Goal: Task Accomplishment & Management: Manage account settings

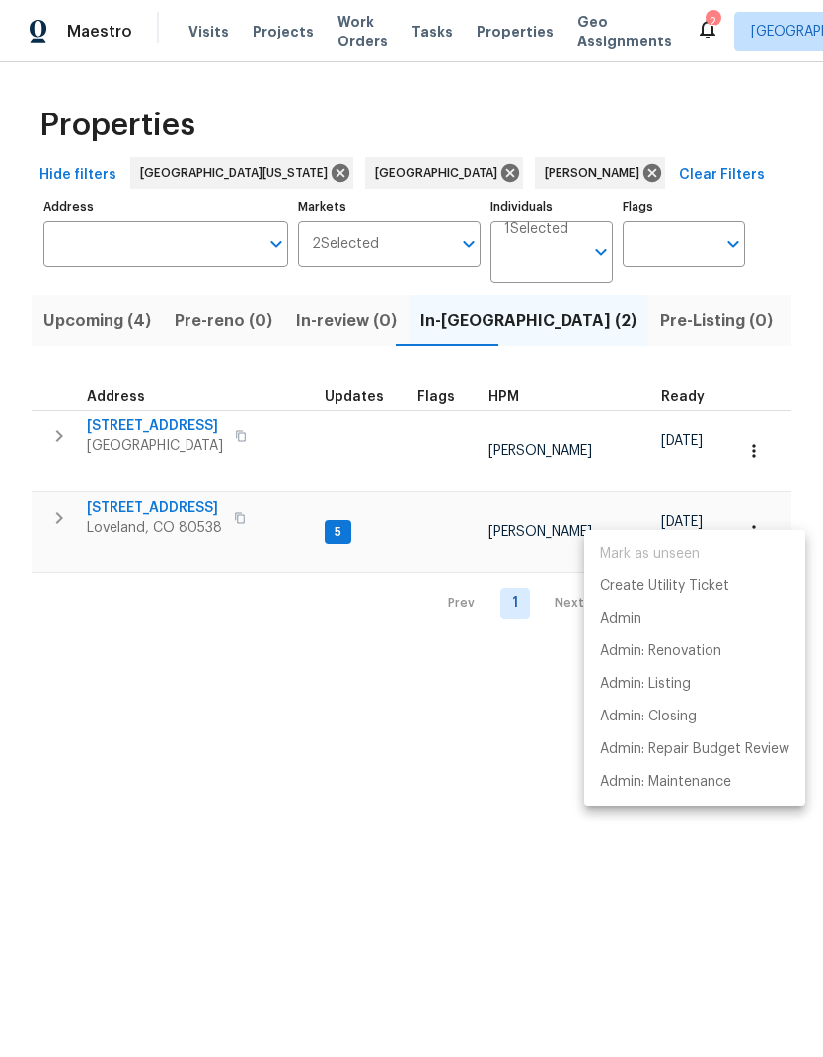
scroll to position [0, 38]
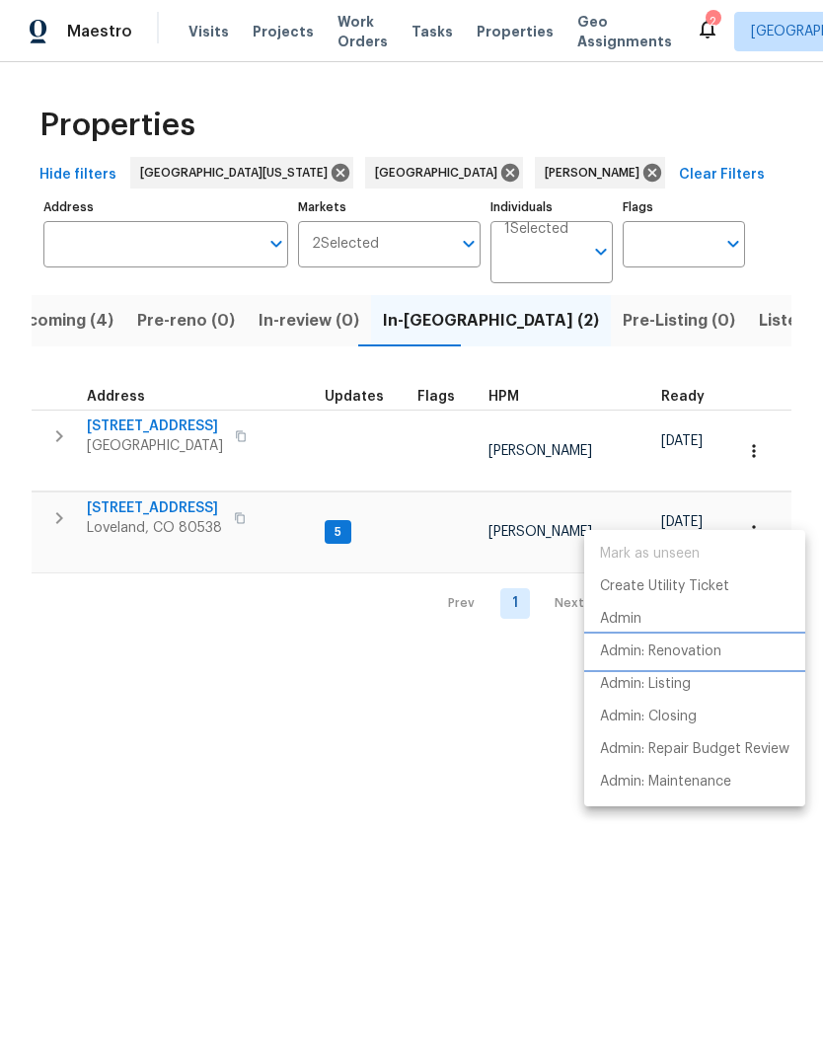
click at [607, 651] on p "Admin: Renovation" at bounding box center [660, 652] width 121 height 21
click at [125, 413] on div at bounding box center [411, 528] width 823 height 1057
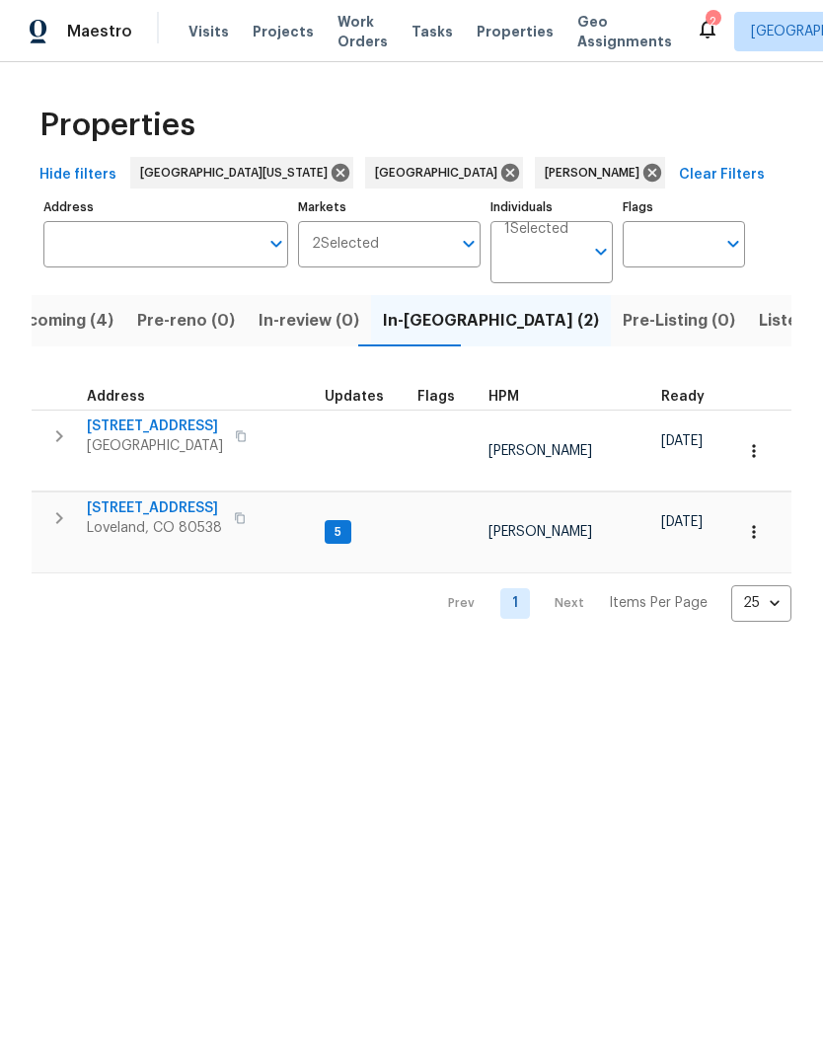
click at [121, 422] on span "354 Saratoga Way" at bounding box center [155, 427] width 136 height 20
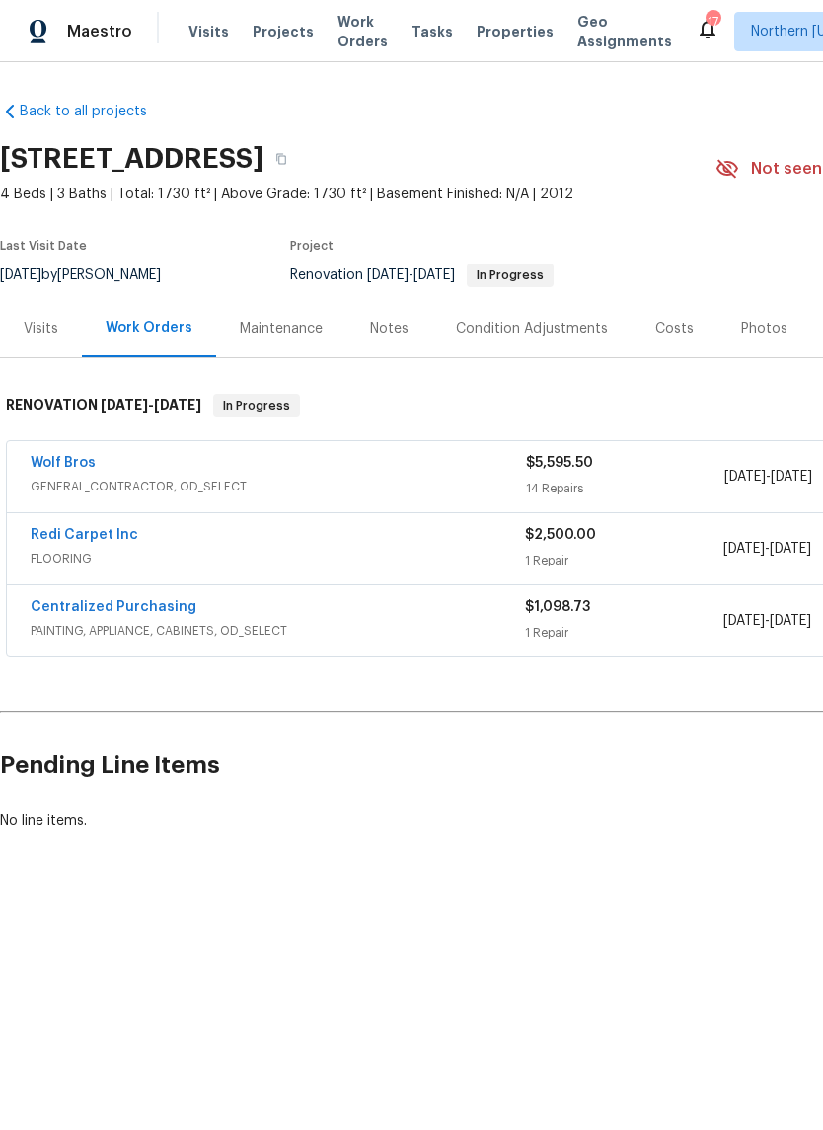
click at [380, 333] on div "Notes" at bounding box center [389, 329] width 39 height 20
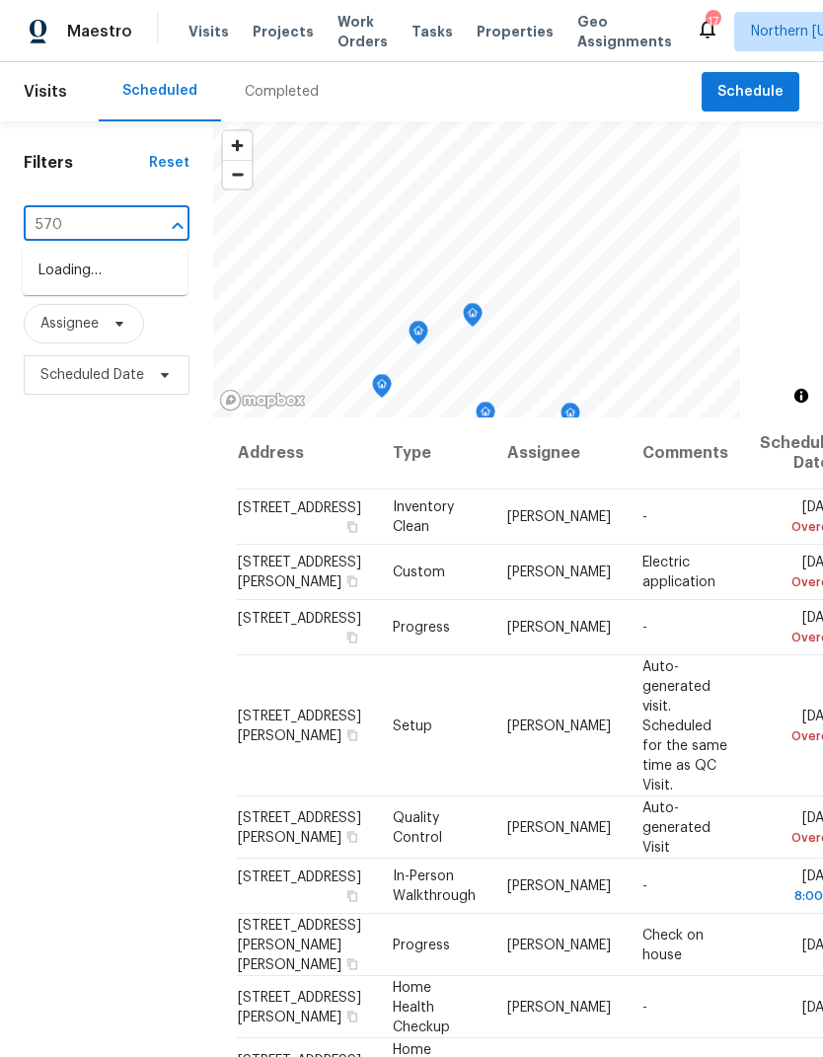
type input "5701"
click at [68, 320] on li "[STREET_ADDRESS]" at bounding box center [105, 303] width 165 height 33
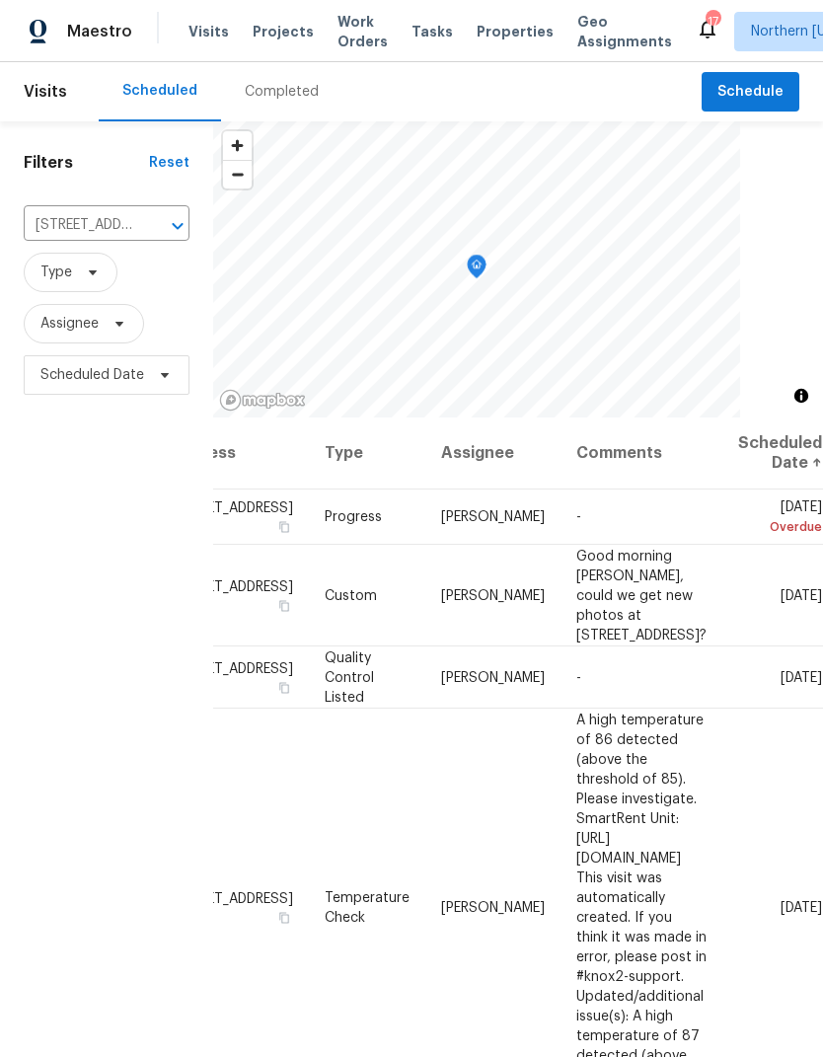
scroll to position [0, 152]
click at [0, 0] on icon at bounding box center [0, 0] width 0 height 0
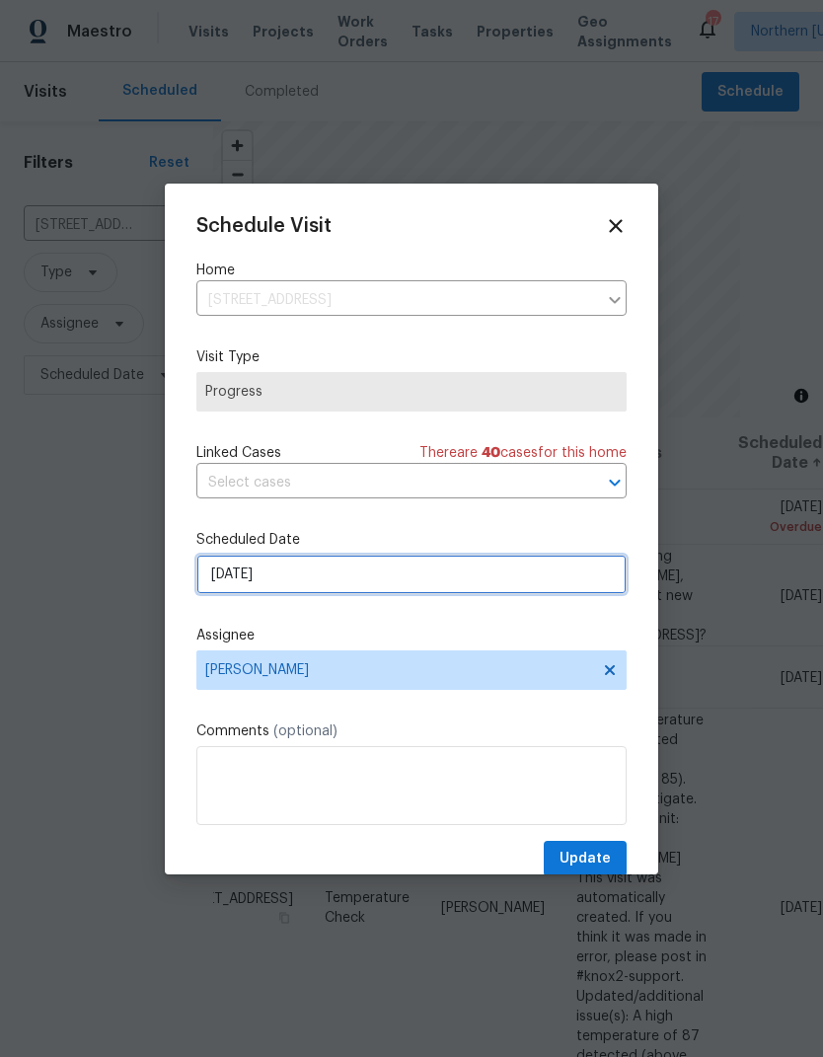
click at [230, 576] on input "[DATE]" at bounding box center [411, 574] width 430 height 39
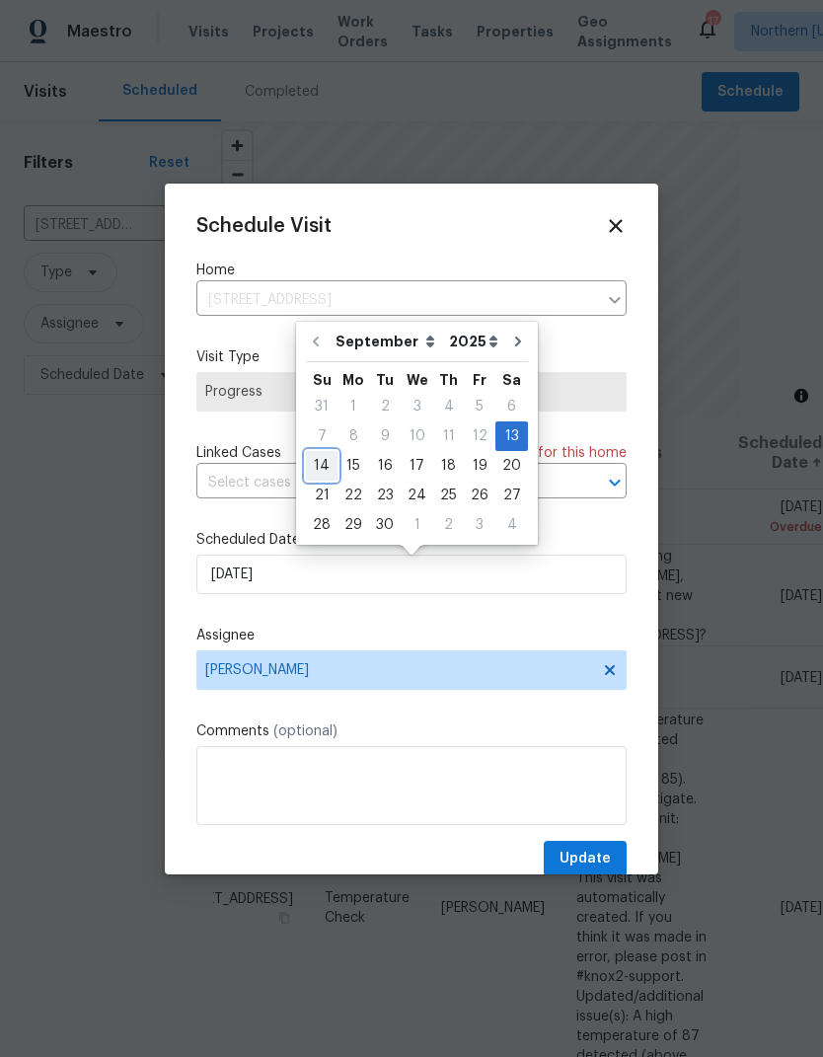
click at [314, 462] on div "14" at bounding box center [322, 466] width 32 height 28
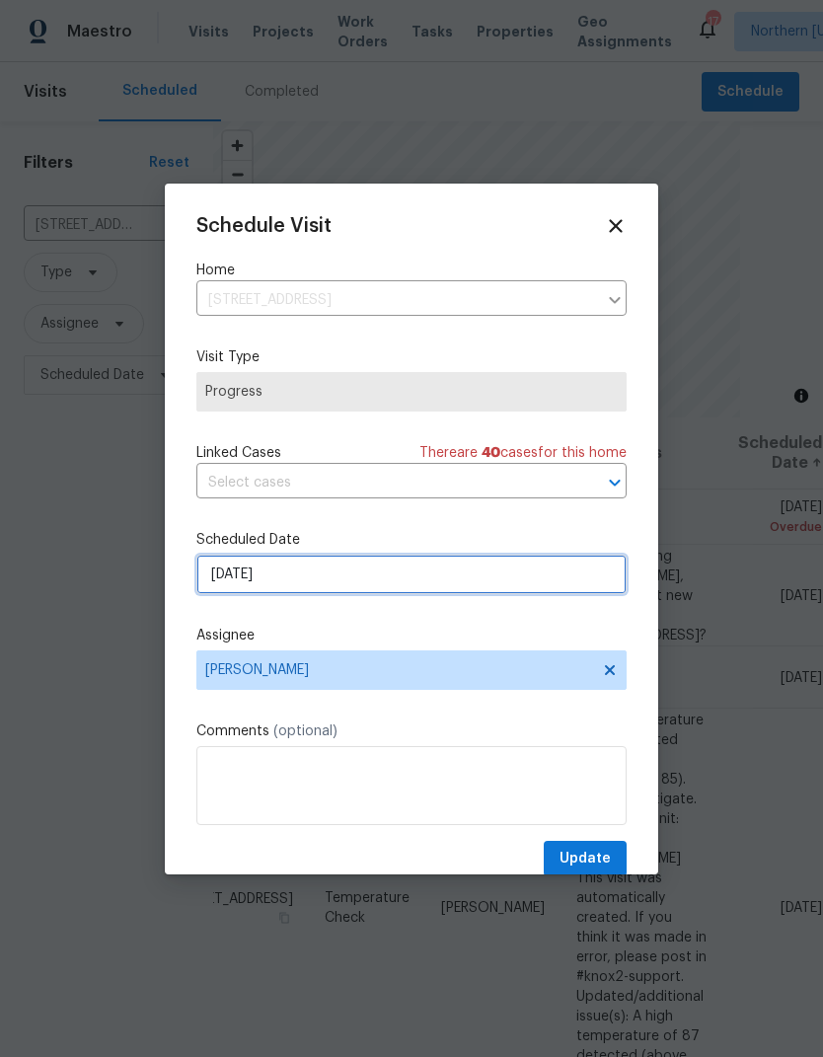
click at [570, 589] on input "[DATE]" at bounding box center [411, 574] width 430 height 39
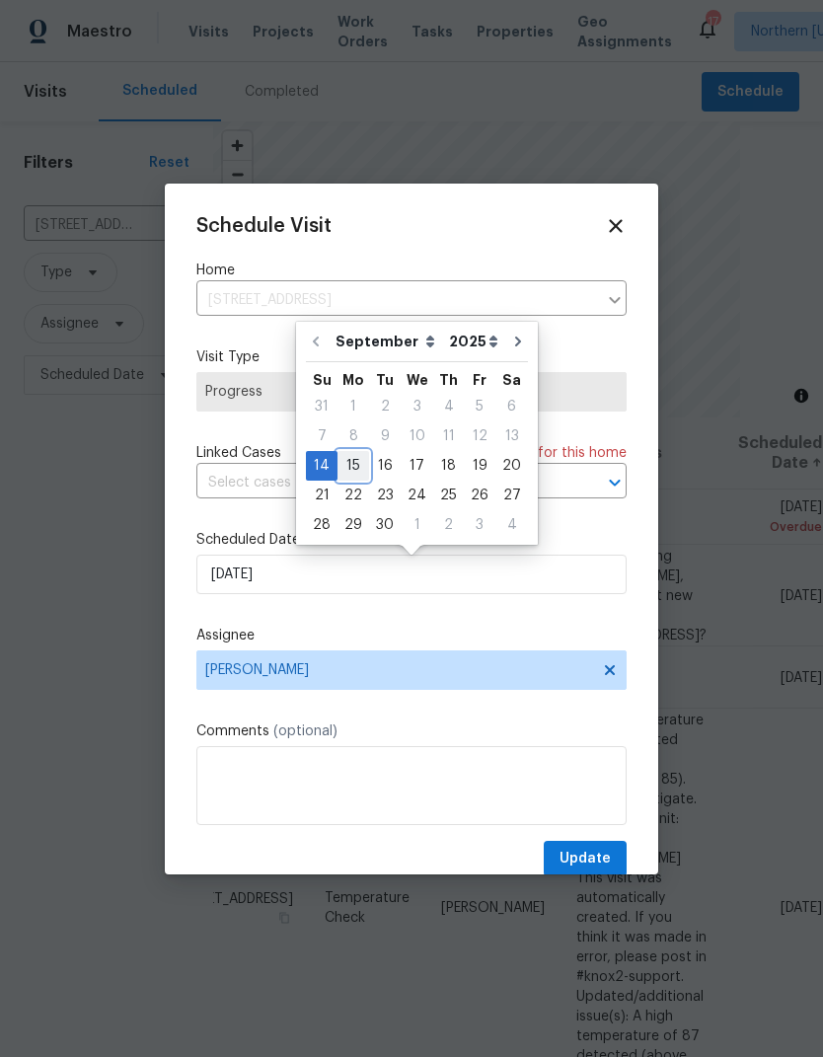
click at [352, 469] on div "15" at bounding box center [354, 466] width 32 height 28
type input "[DATE]"
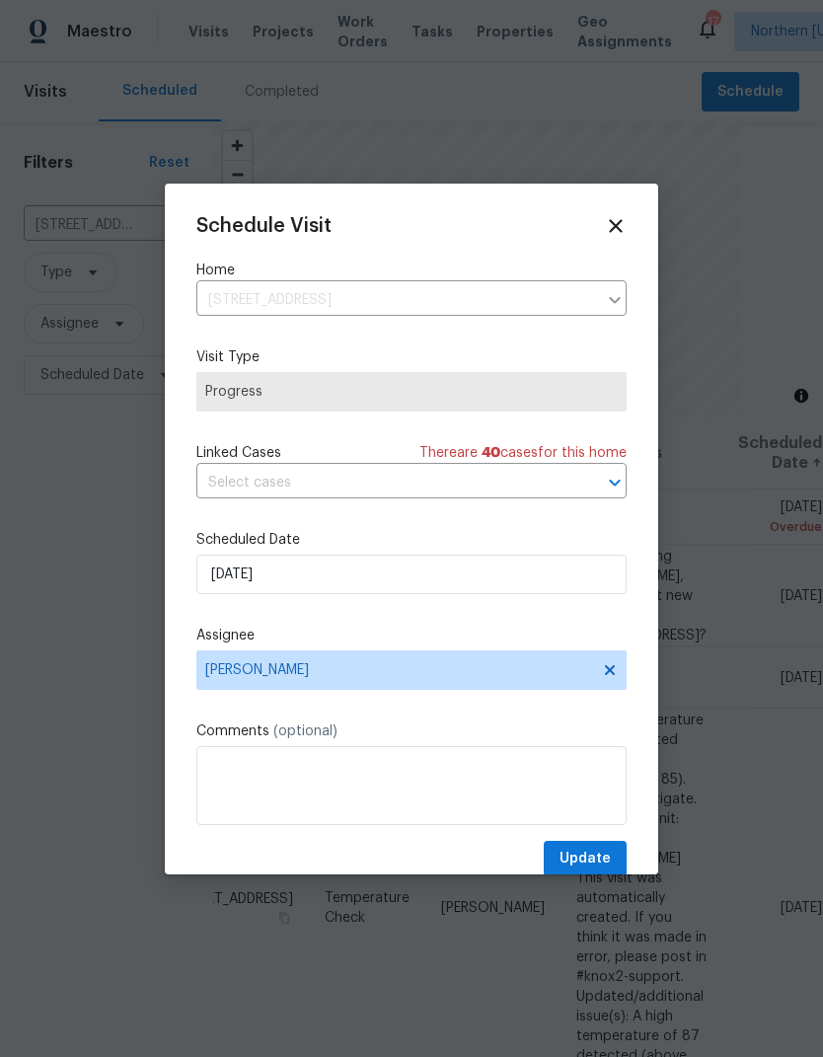
click at [608, 863] on span "Update" at bounding box center [585, 859] width 51 height 25
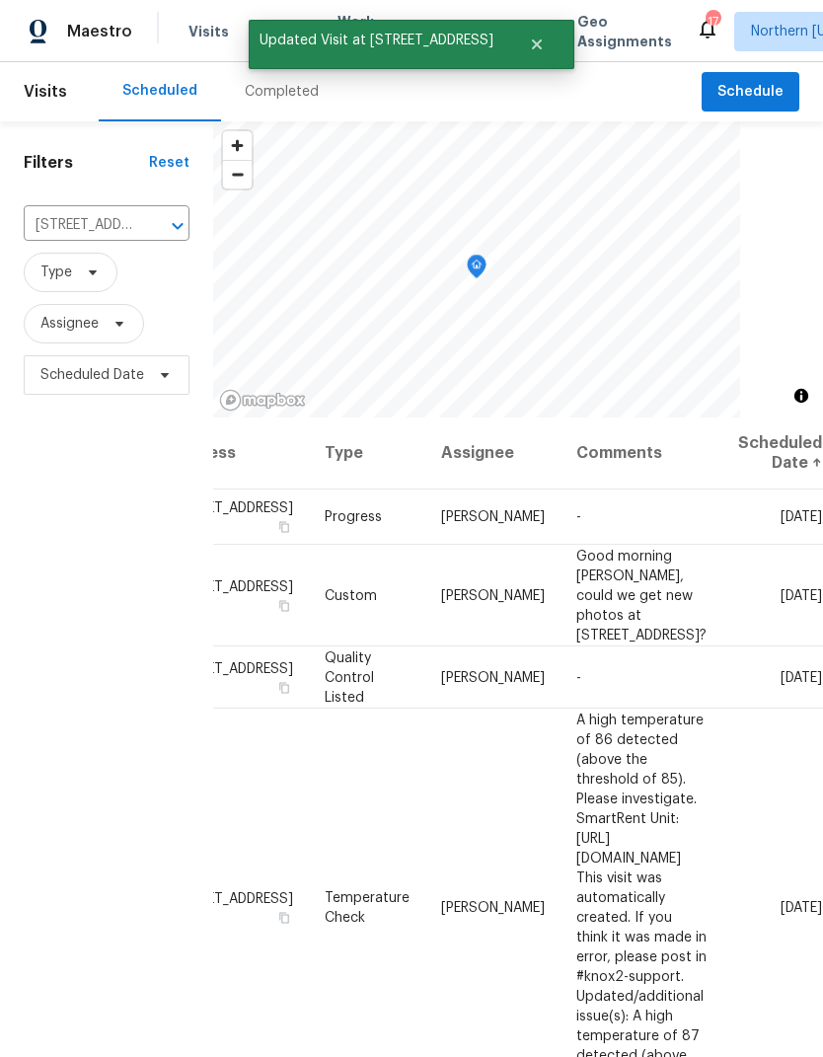
click at [0, 0] on icon at bounding box center [0, 0] width 0 height 0
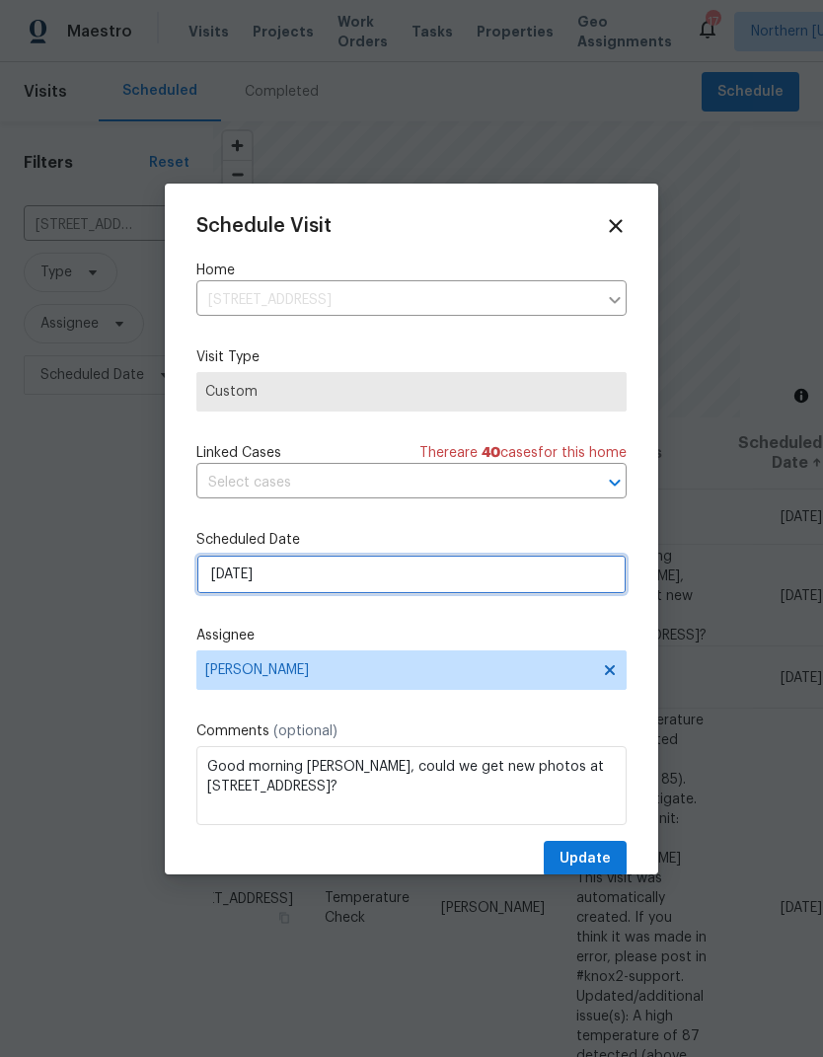
click at [223, 576] on input "[DATE]" at bounding box center [411, 574] width 430 height 39
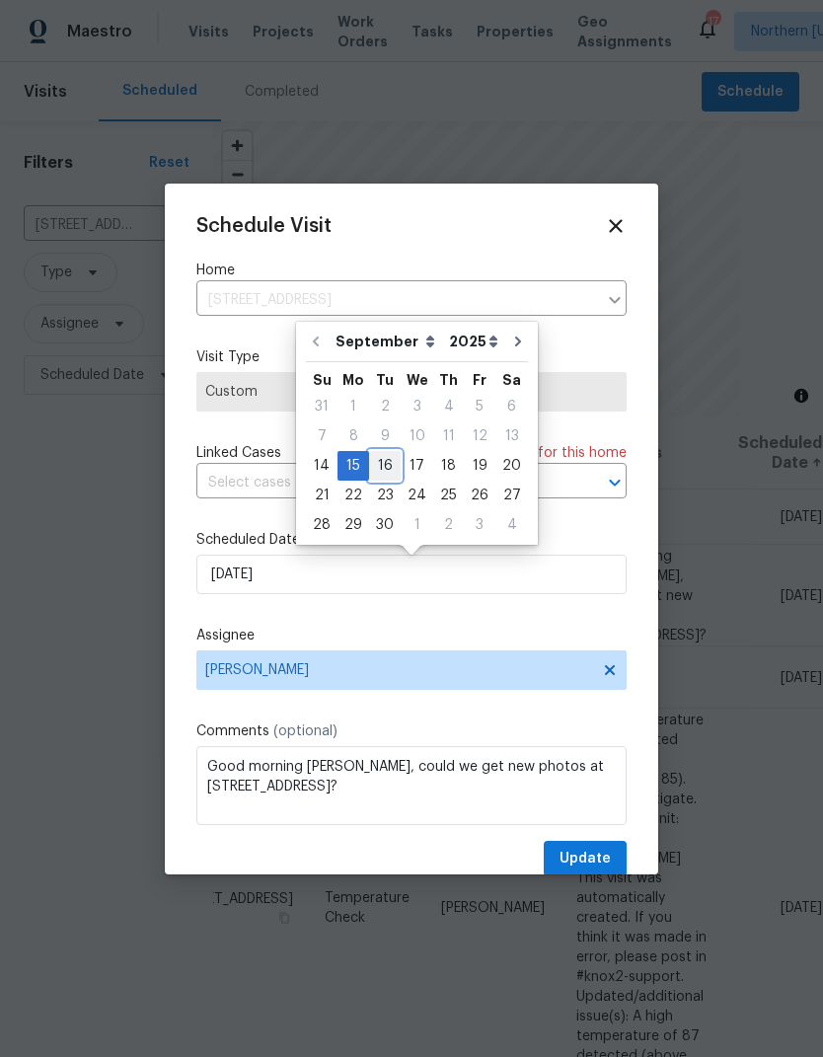
click at [395, 466] on div "16" at bounding box center [385, 466] width 32 height 28
type input "[DATE]"
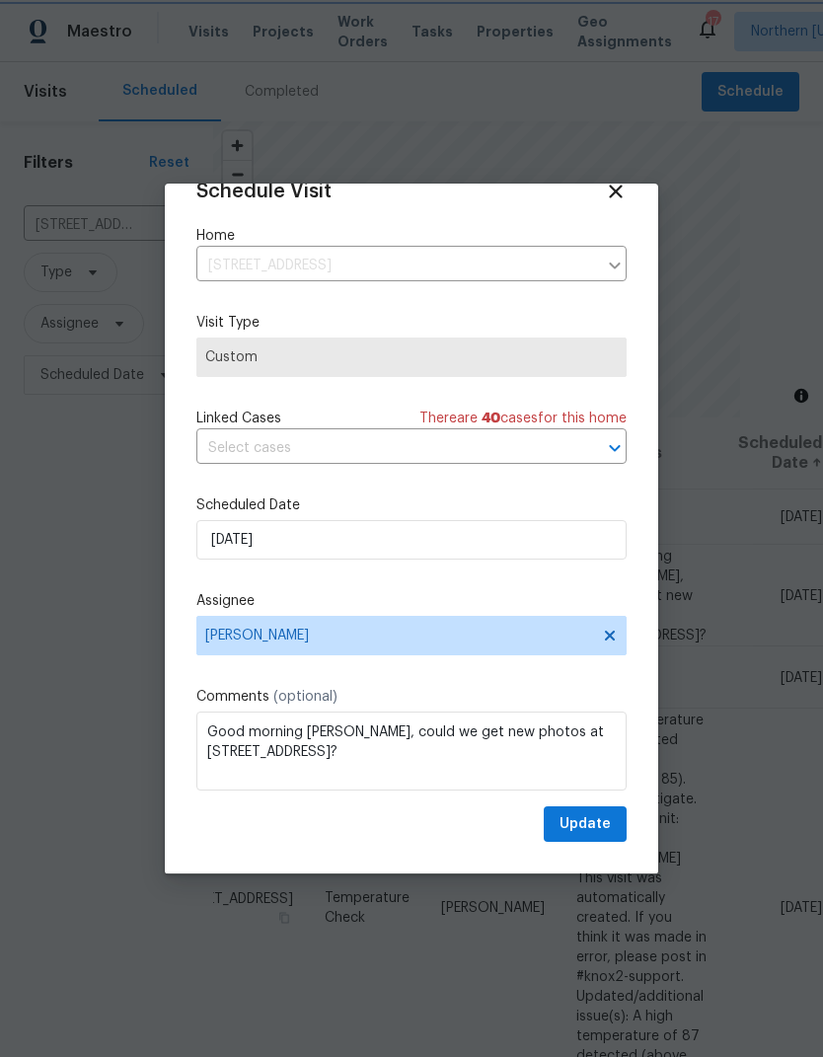
scroll to position [39, 0]
click at [609, 818] on span "Update" at bounding box center [585, 825] width 51 height 25
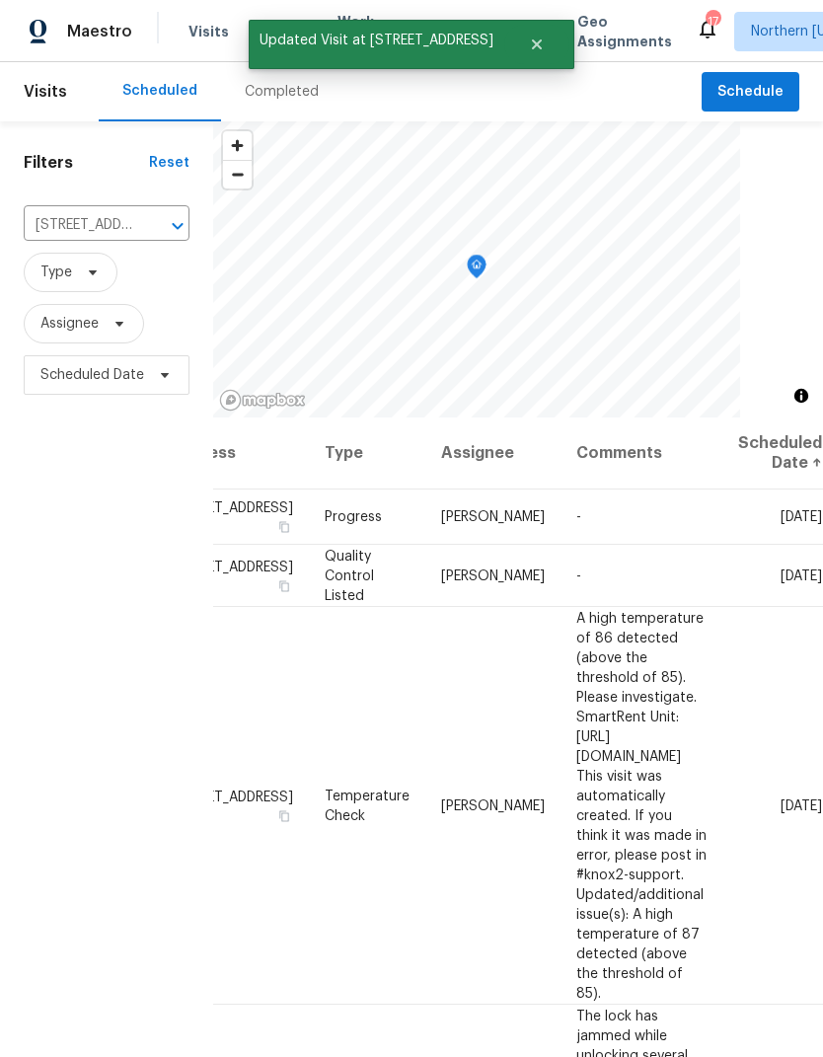
scroll to position [0, 152]
click at [0, 0] on span at bounding box center [0, 0] width 0 height 0
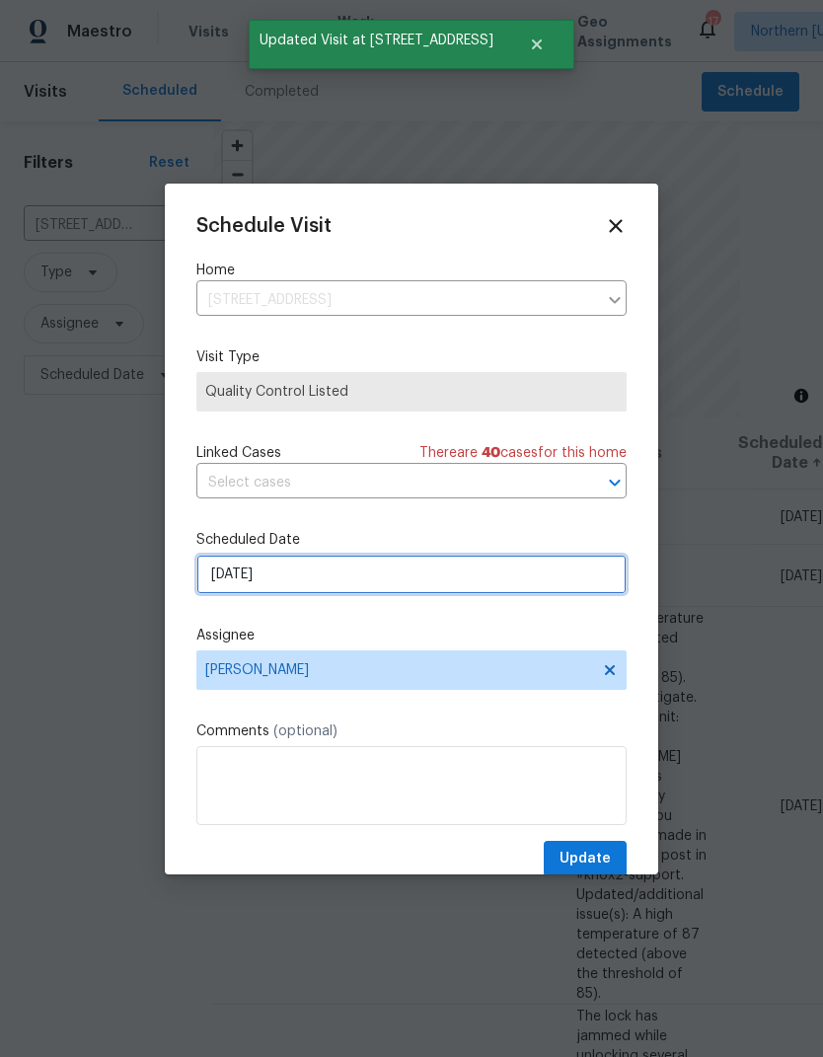
click at [224, 591] on input "[DATE]" at bounding box center [411, 574] width 430 height 39
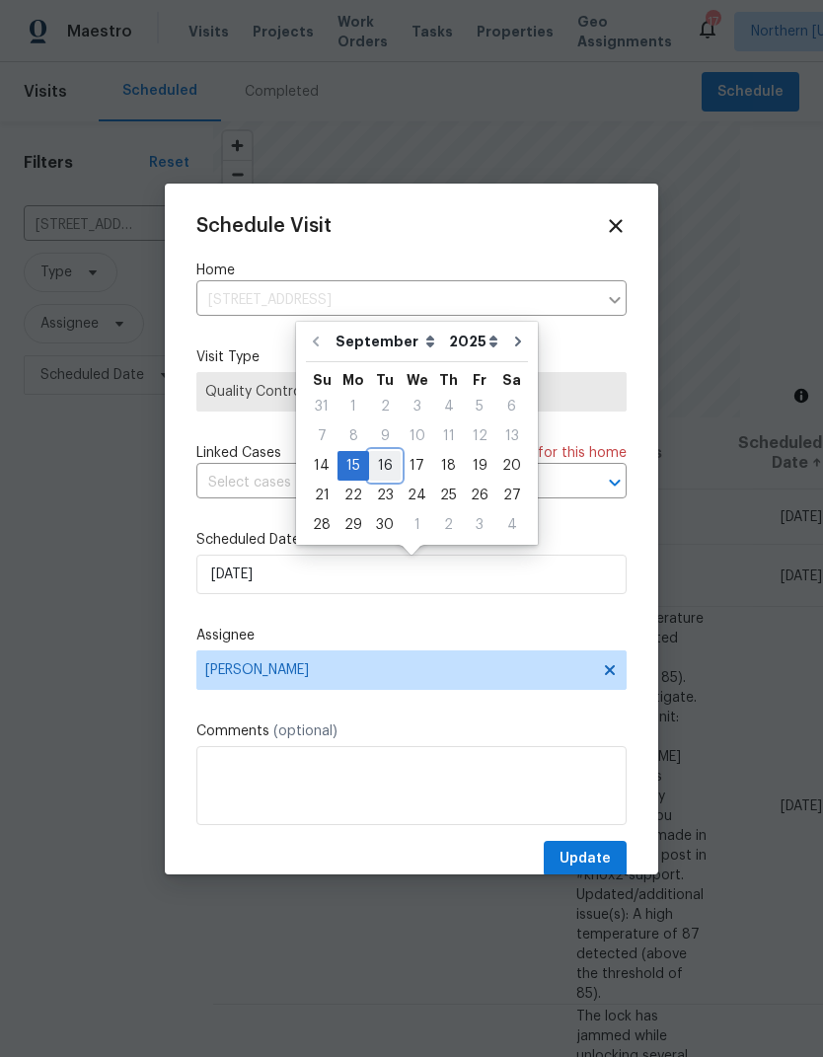
click at [389, 468] on div "16" at bounding box center [385, 466] width 32 height 28
type input "[DATE]"
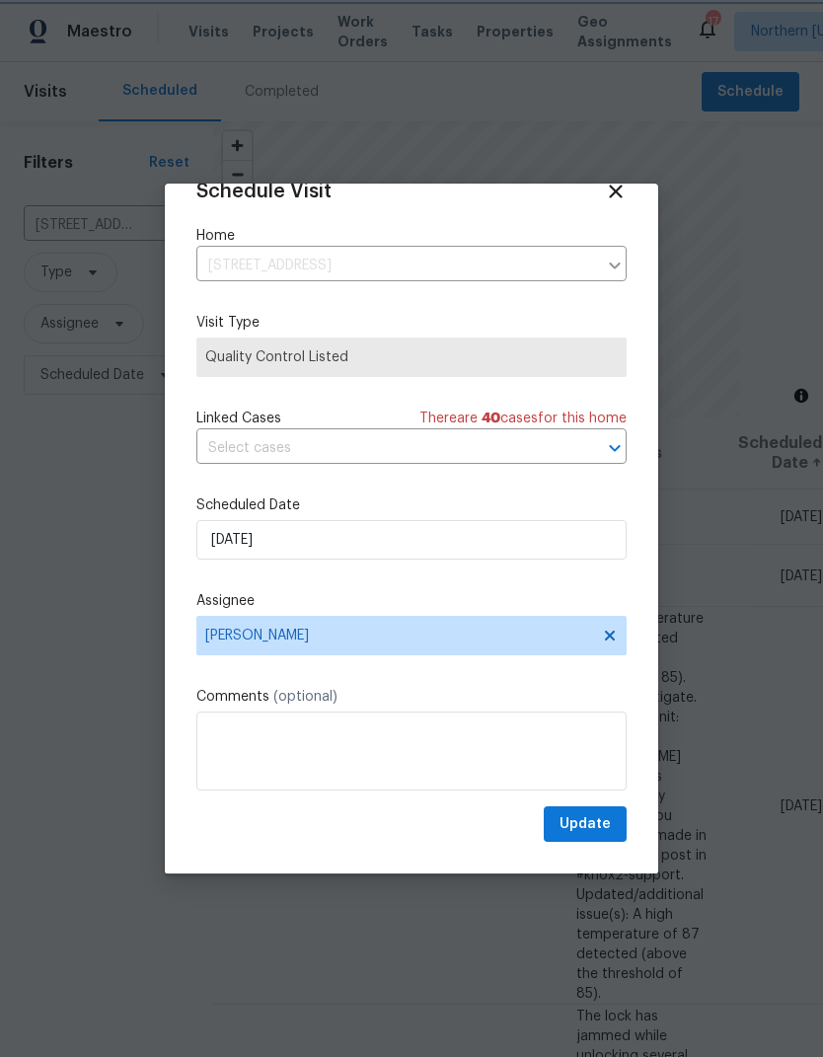
scroll to position [39, 0]
click at [608, 814] on span "Update" at bounding box center [585, 825] width 51 height 25
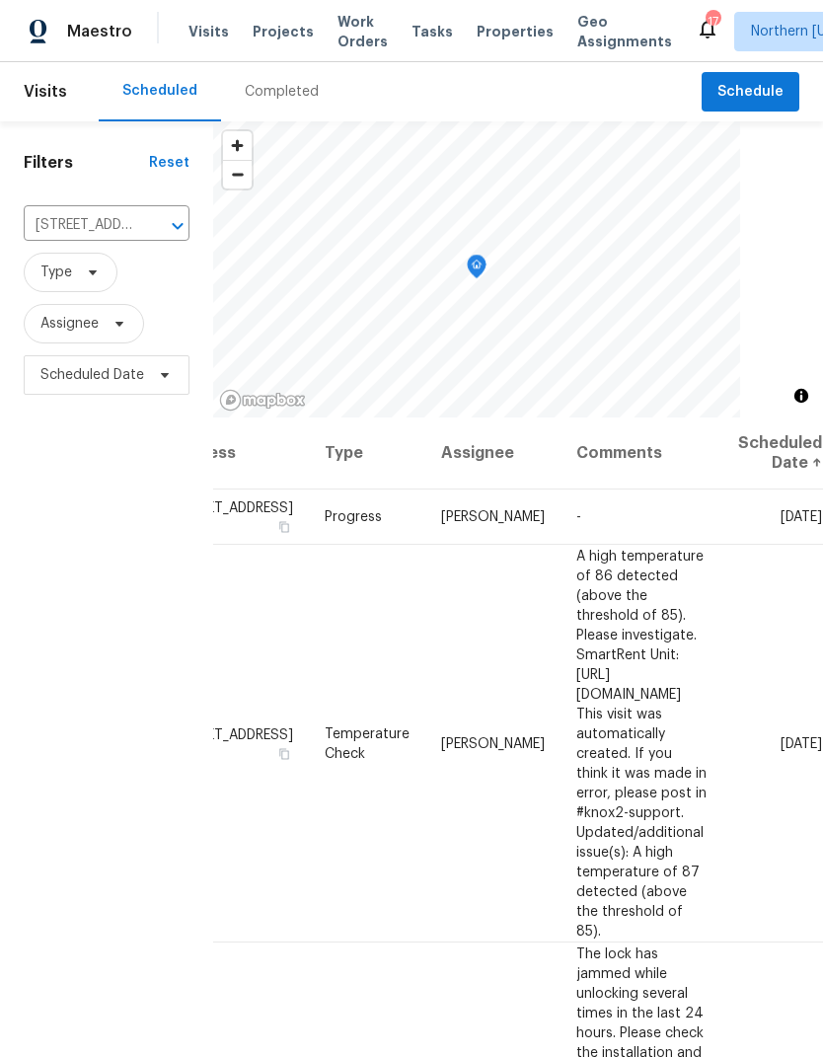
click at [82, 215] on input "[STREET_ADDRESS]" at bounding box center [79, 225] width 111 height 31
type input "12682"
click at [58, 286] on li "[STREET_ADDRESS]" at bounding box center [105, 271] width 165 height 33
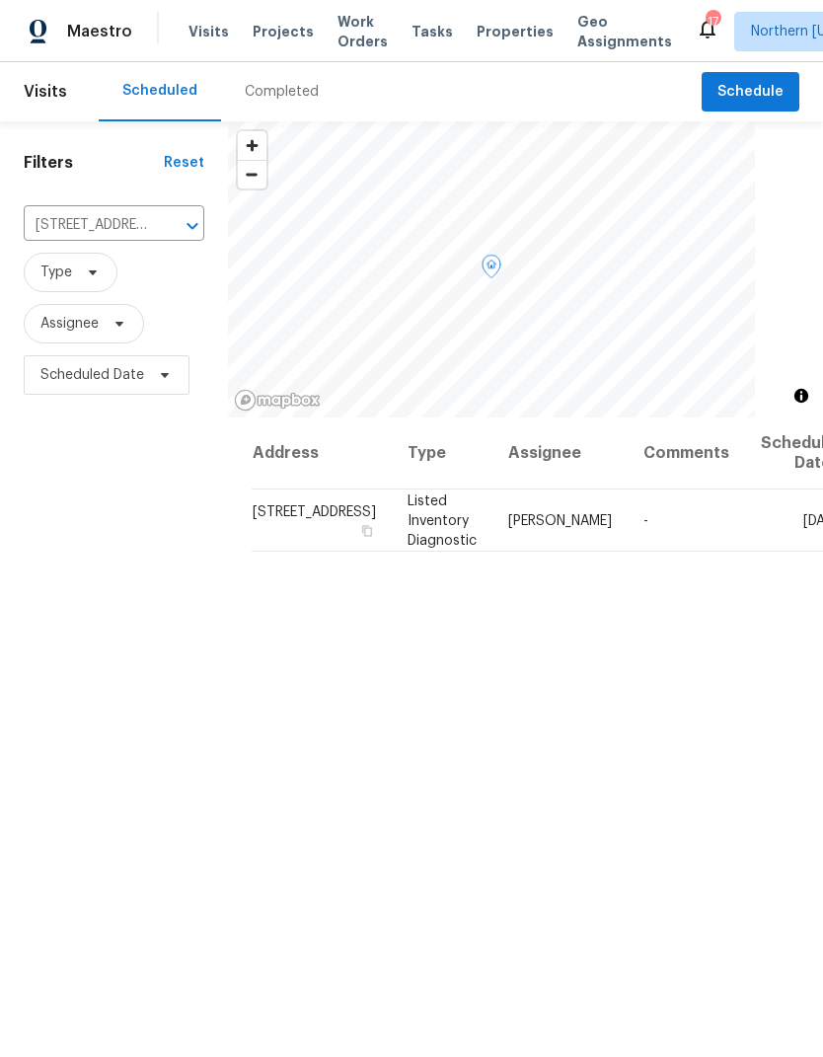
click at [0, 0] on span at bounding box center [0, 0] width 0 height 0
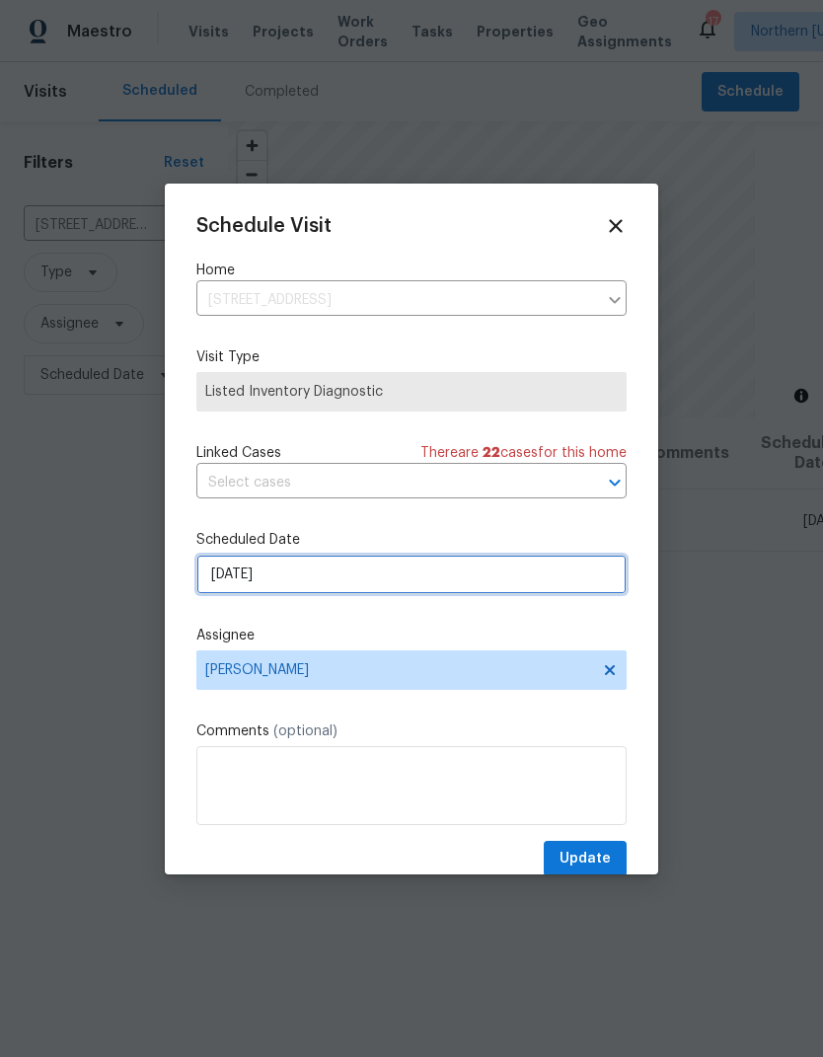
click at [218, 585] on input "[DATE]" at bounding box center [411, 574] width 430 height 39
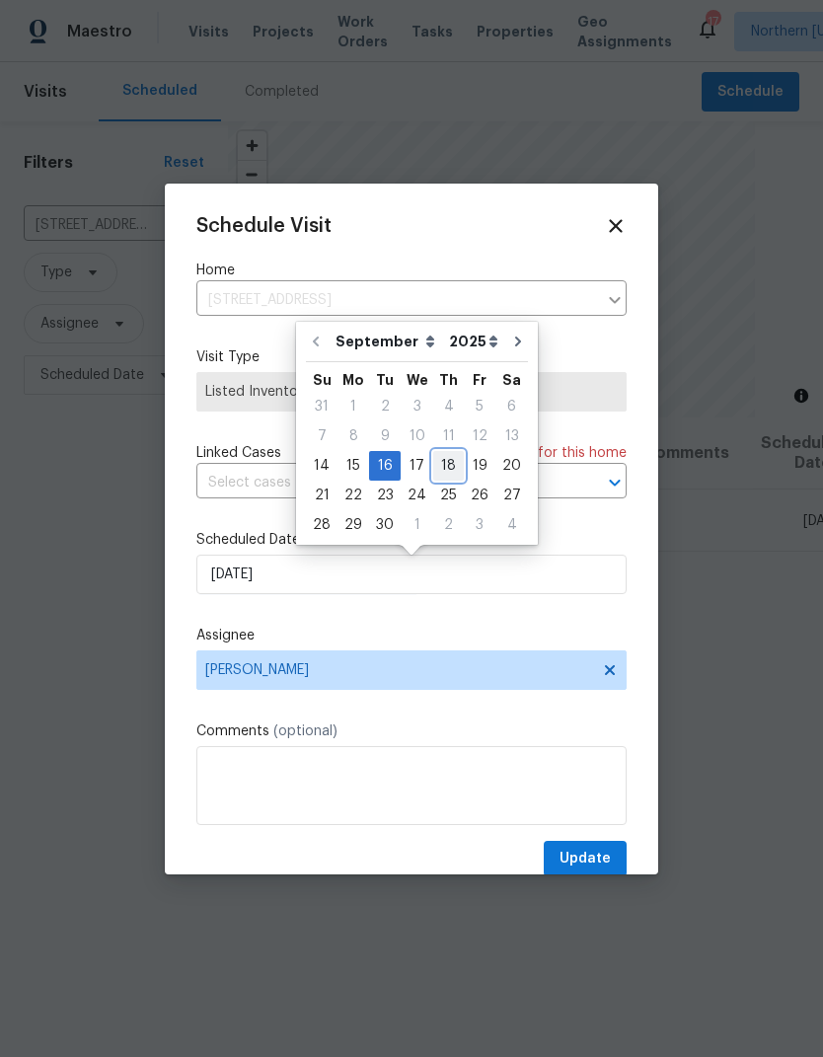
click at [433, 461] on div "18" at bounding box center [448, 466] width 31 height 28
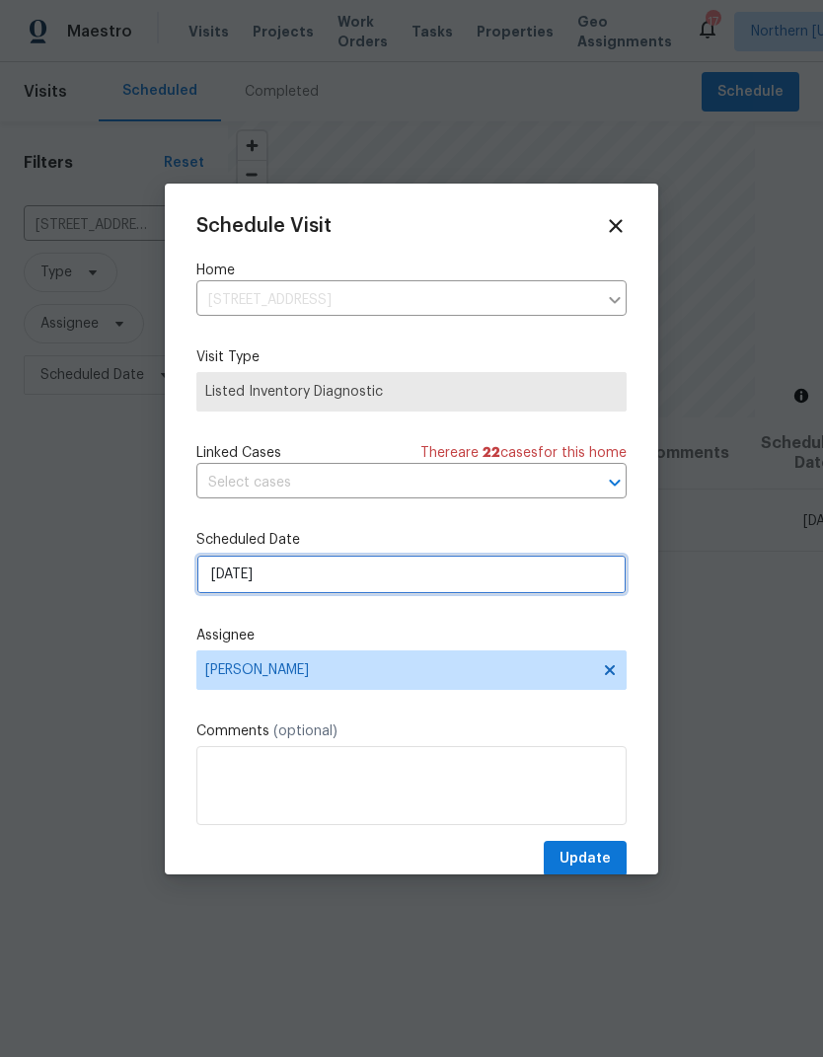
click at [514, 564] on input "[DATE]" at bounding box center [411, 574] width 430 height 39
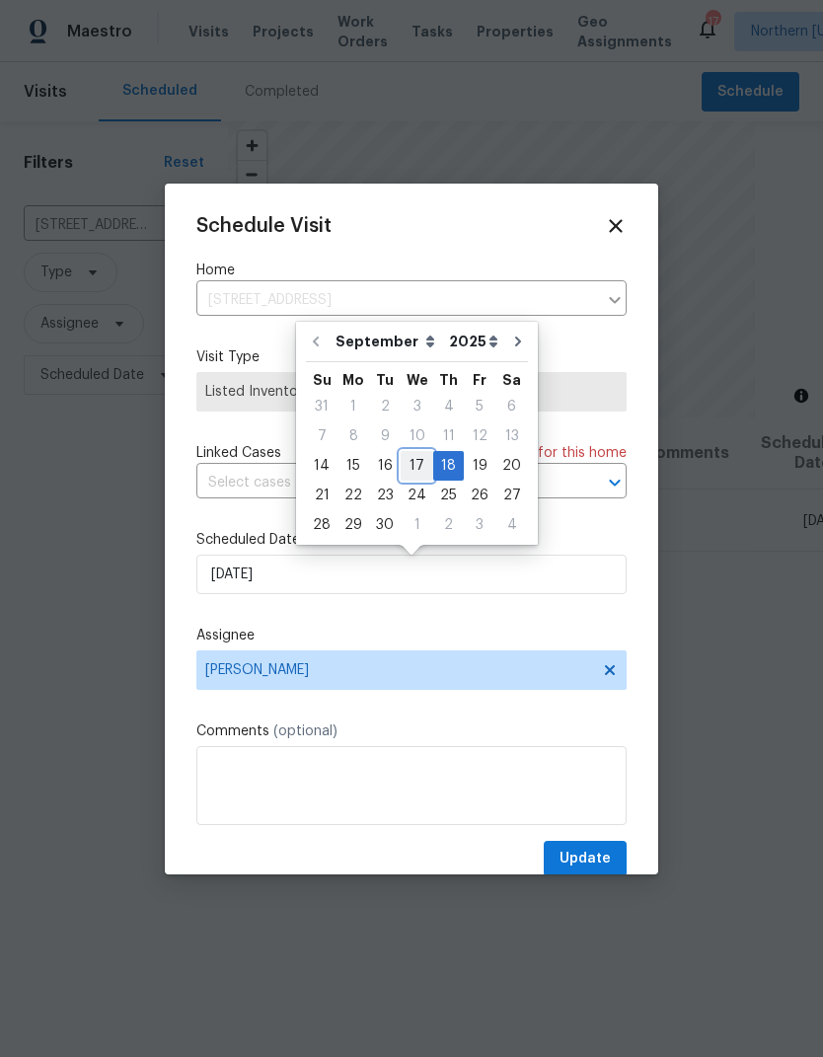
click at [418, 467] on div "17" at bounding box center [417, 466] width 33 height 28
type input "[DATE]"
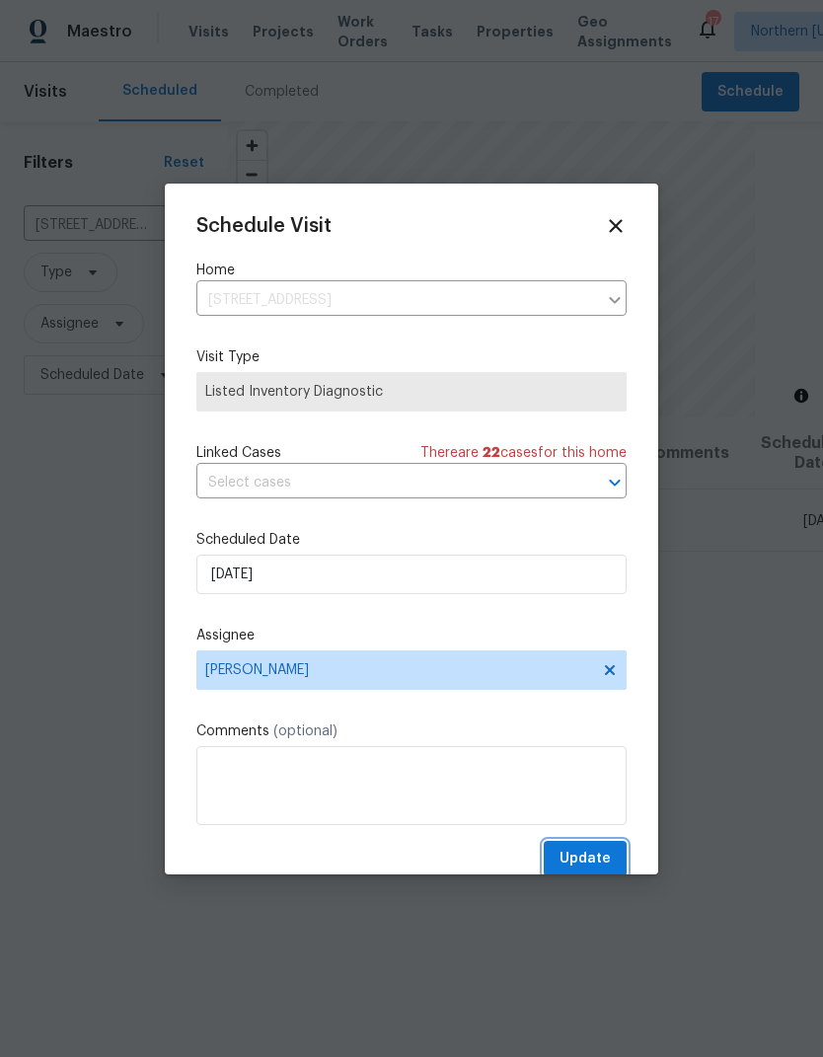
click at [600, 856] on span "Update" at bounding box center [585, 859] width 51 height 25
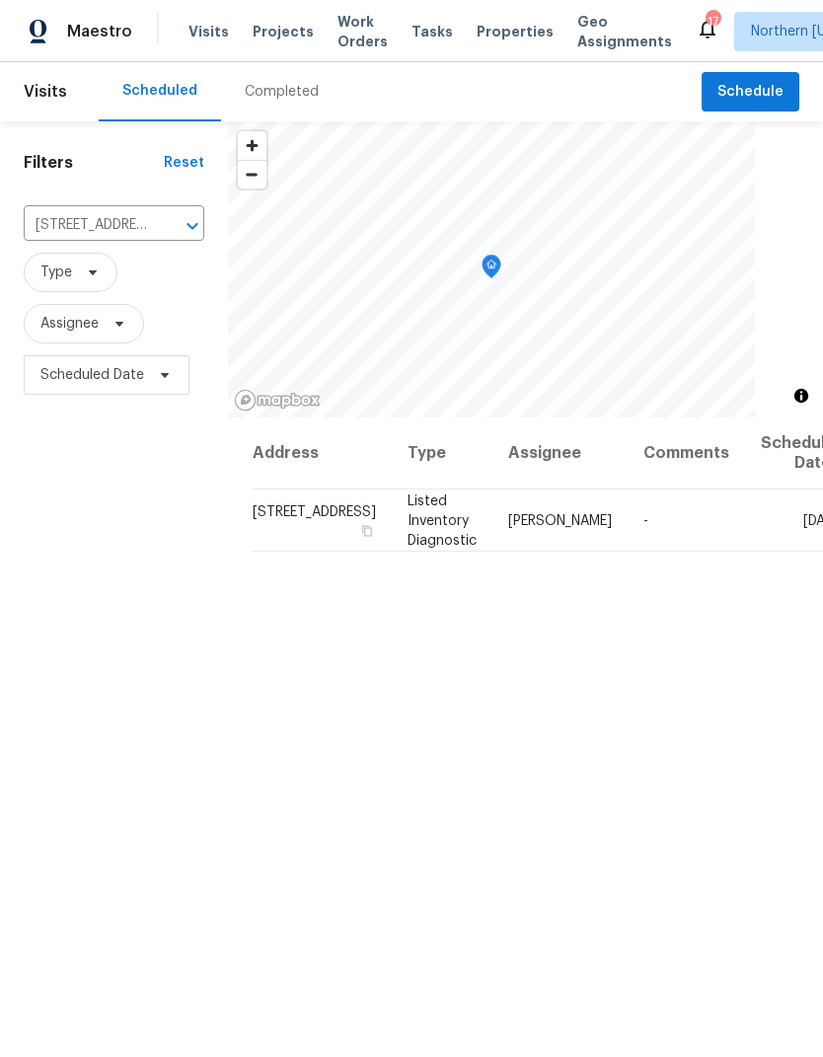
click at [101, 235] on input "[STREET_ADDRESS]" at bounding box center [86, 225] width 125 height 31
type input "3138"
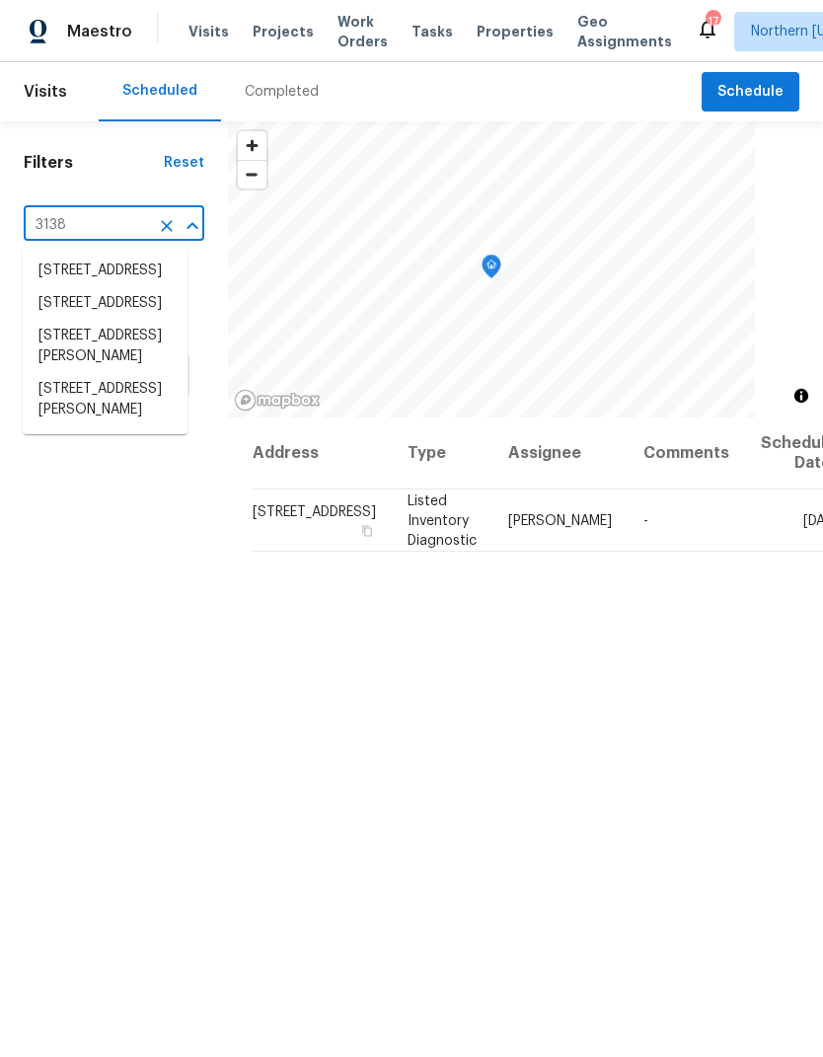
click at [65, 427] on li "[STREET_ADDRESS][PERSON_NAME]" at bounding box center [105, 399] width 165 height 53
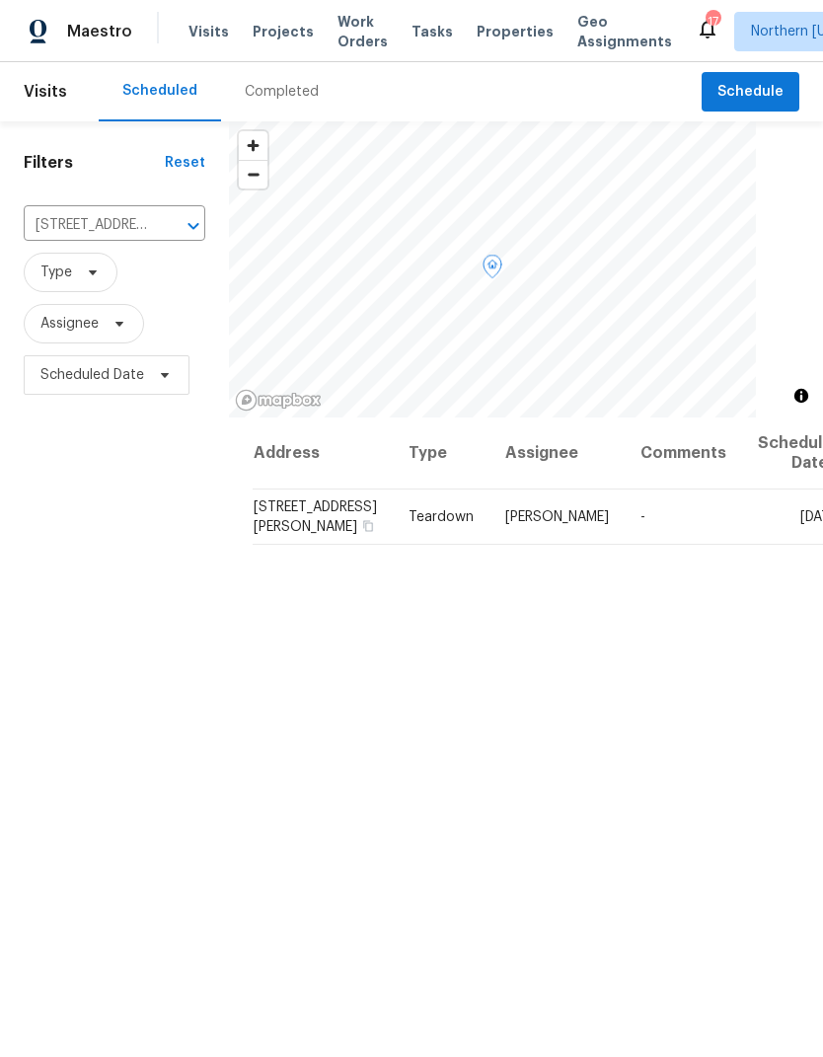
click at [0, 0] on div at bounding box center [0, 0] width 0 height 0
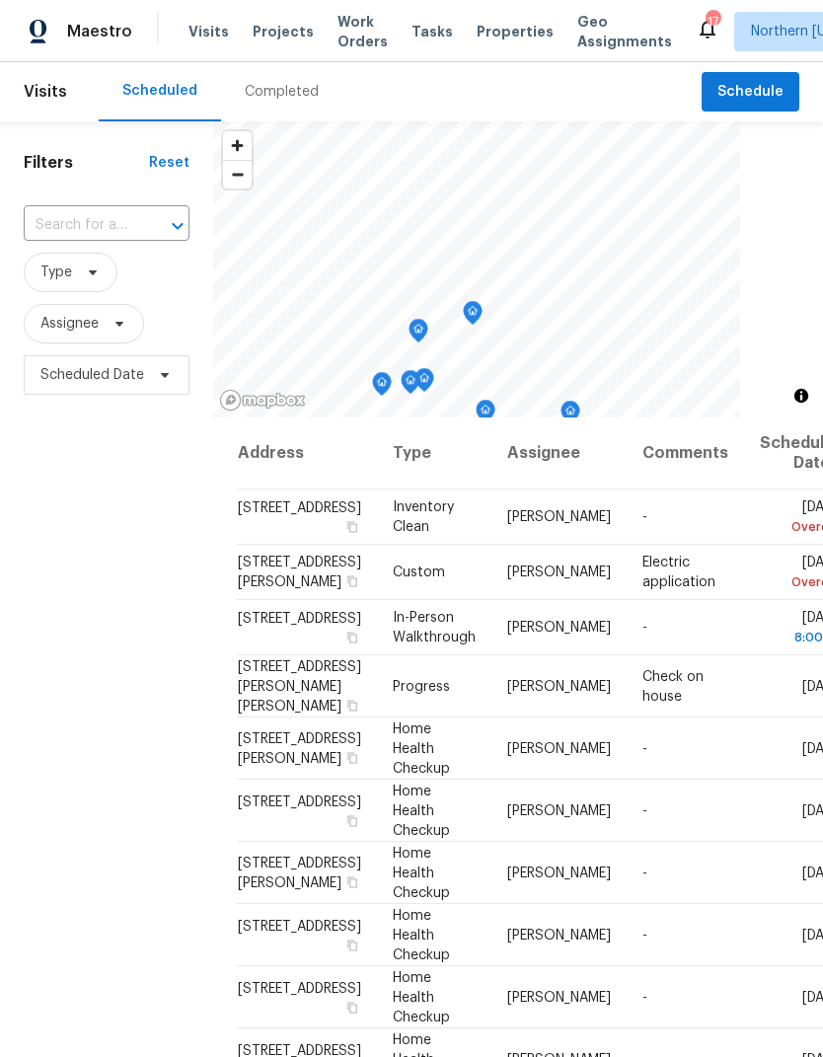
click at [70, 230] on input "text" at bounding box center [79, 225] width 111 height 31
type input "3138"
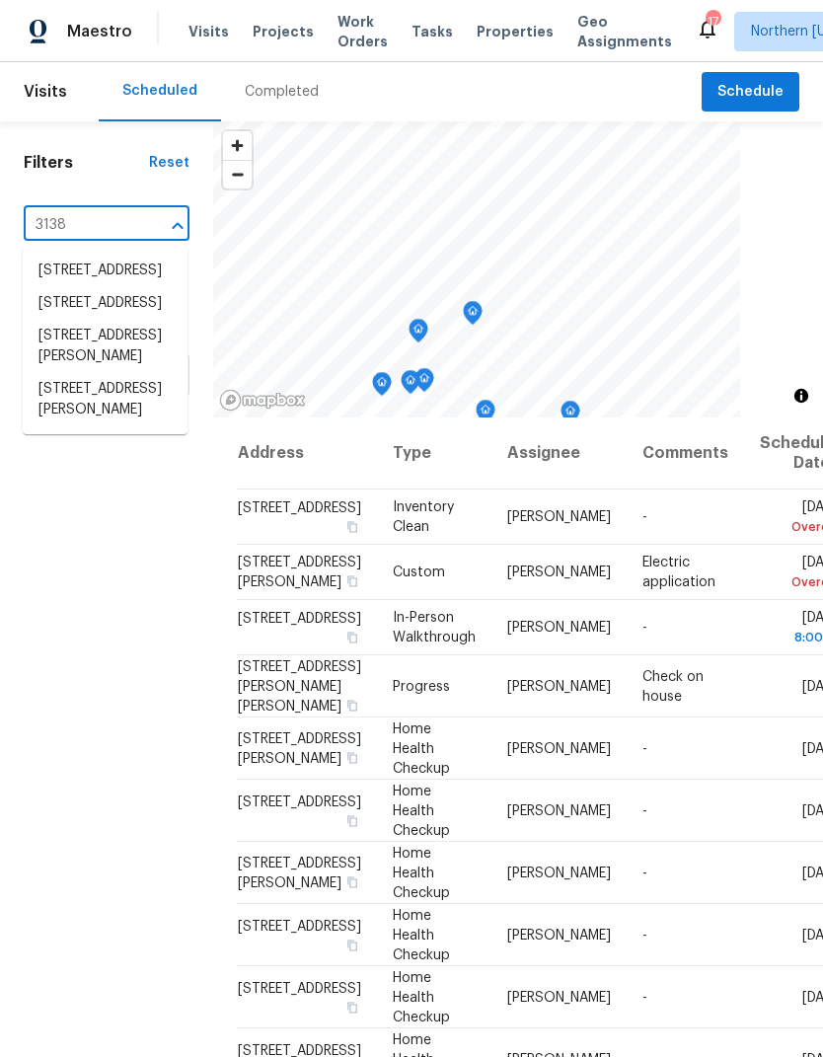
click at [63, 427] on li "[STREET_ADDRESS][PERSON_NAME]" at bounding box center [105, 399] width 165 height 53
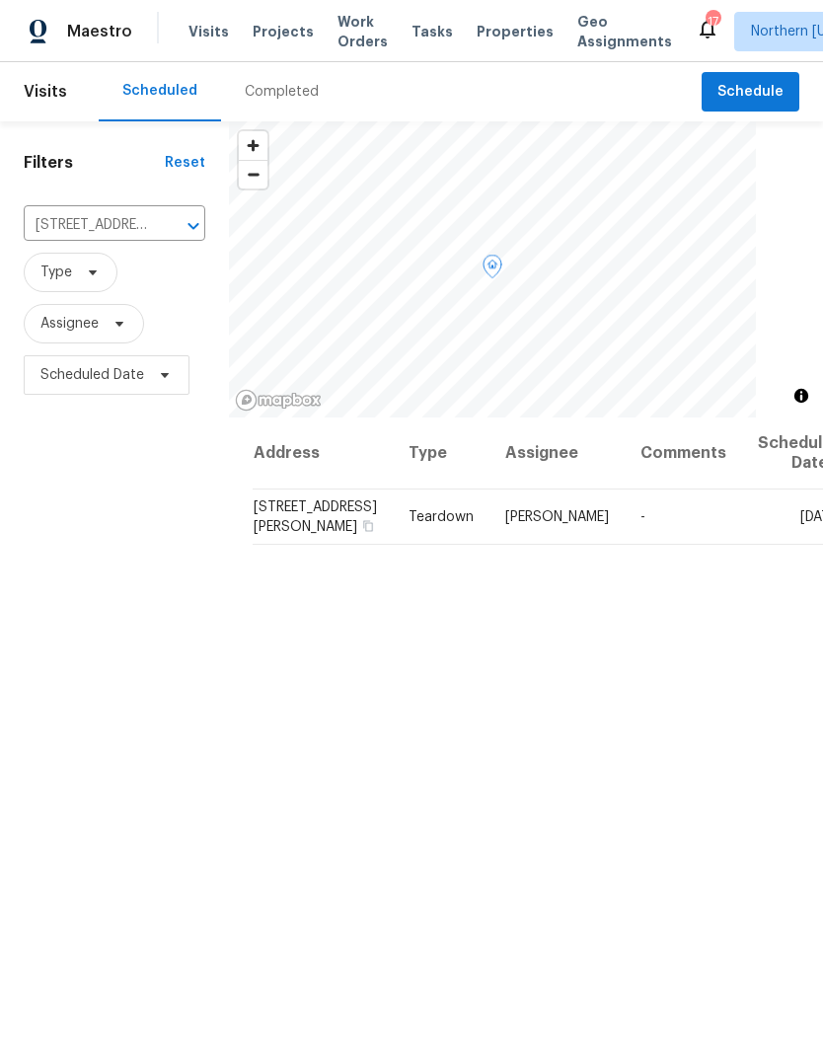
click at [0, 0] on icon at bounding box center [0, 0] width 0 height 0
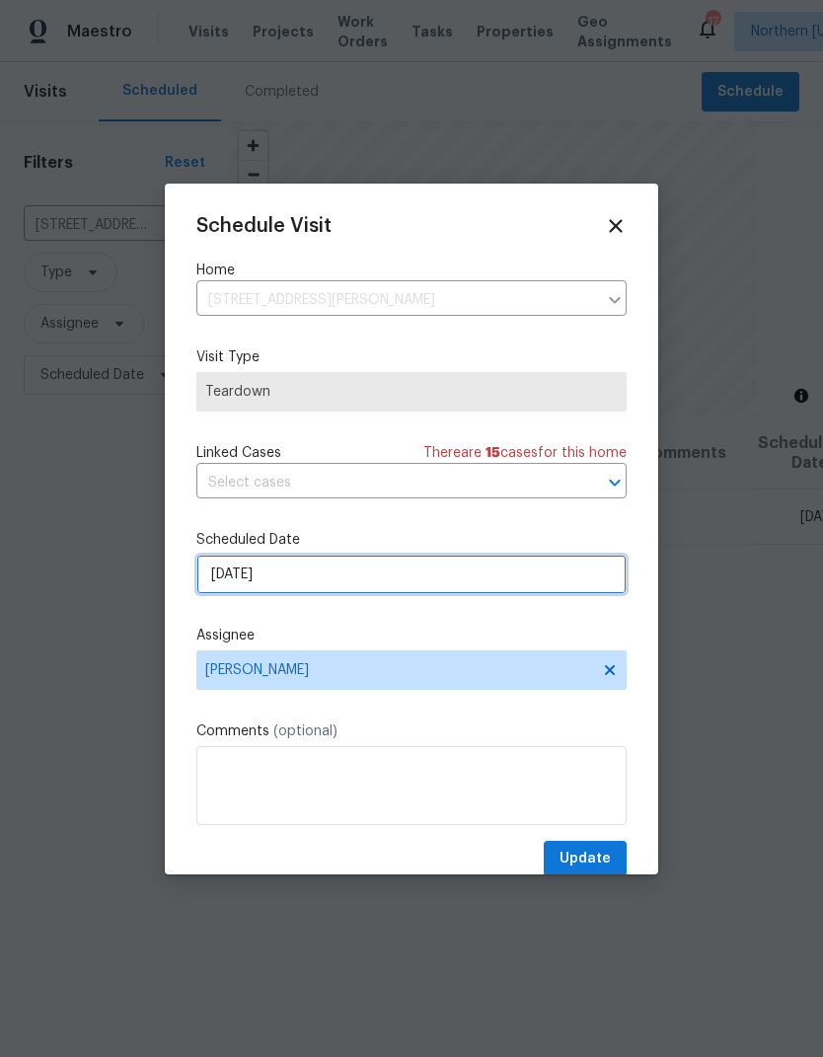
click at [219, 584] on input "[DATE]" at bounding box center [411, 574] width 430 height 39
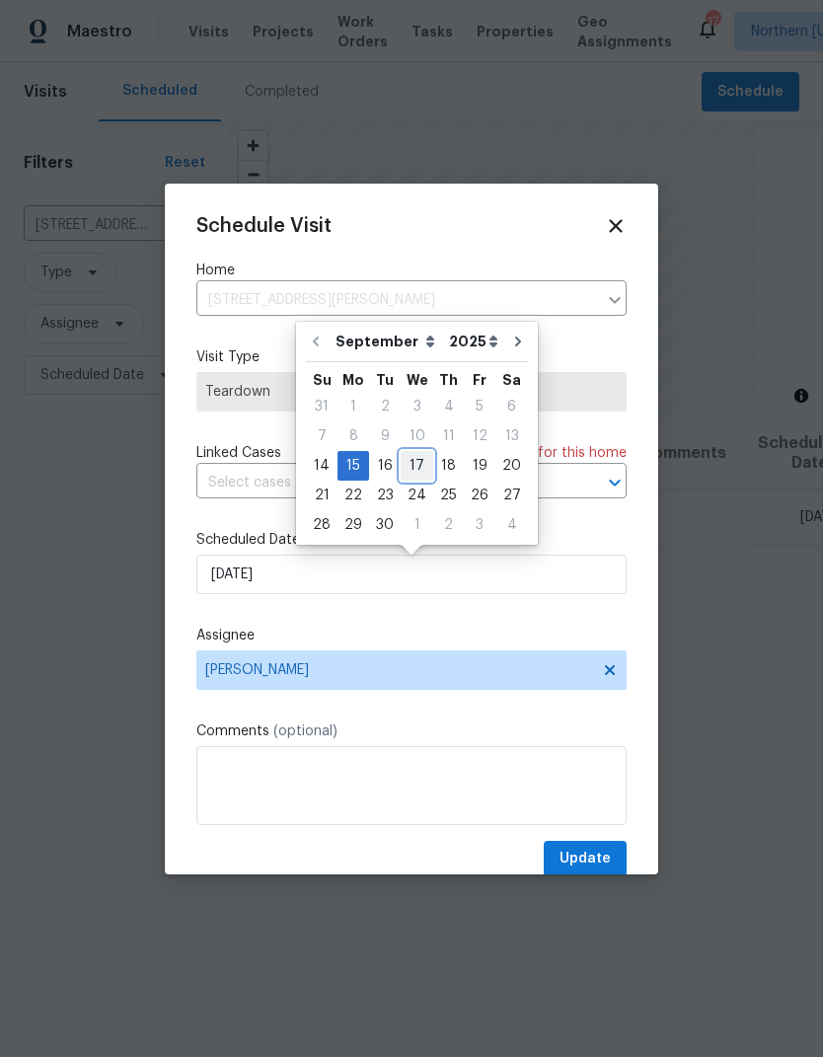
click at [412, 461] on div "17" at bounding box center [417, 466] width 33 height 28
type input "[DATE]"
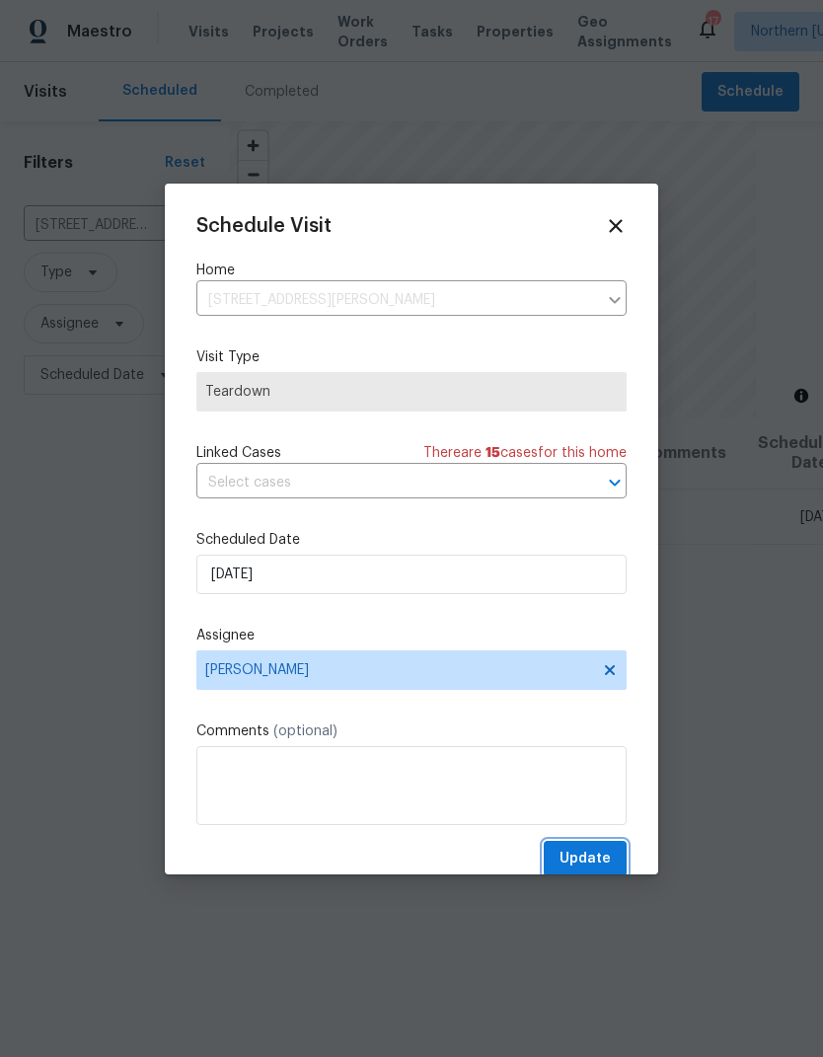
click at [611, 853] on button "Update" at bounding box center [585, 859] width 83 height 37
